Goal: Information Seeking & Learning: Compare options

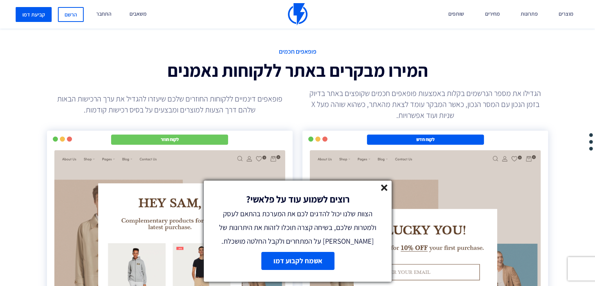
scroll to position [1306, 0]
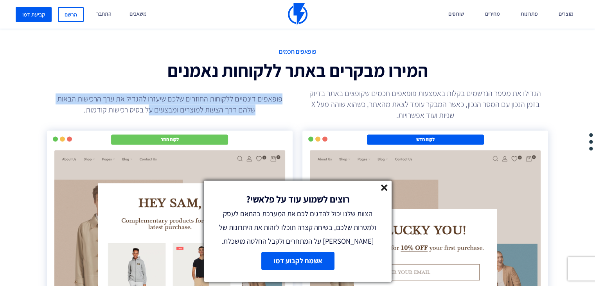
drag, startPoint x: 282, startPoint y: 97, endPoint x: 150, endPoint y: 106, distance: 131.7
click at [150, 106] on p "פופאפים דינמיים ללקוחות החוזרים שלכם שיעזרו להגדיל את ערך הרכישות הבאות שלהם דר…" at bounding box center [169, 104] width 235 height 22
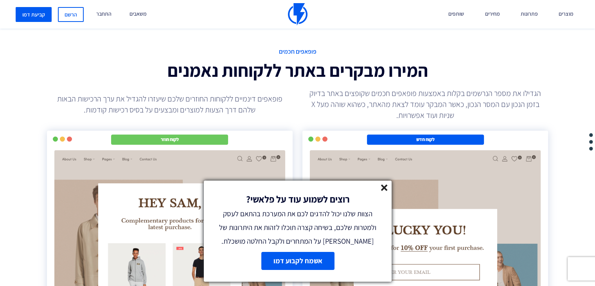
click at [386, 185] on line at bounding box center [383, 187] width 5 height 5
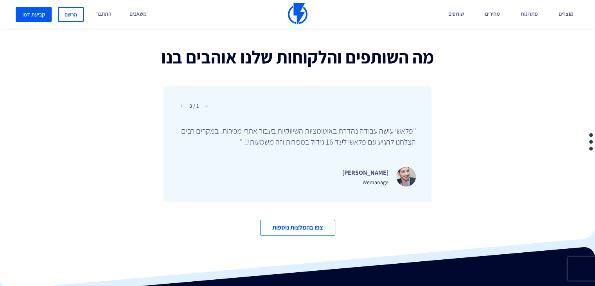
scroll to position [2504, 0]
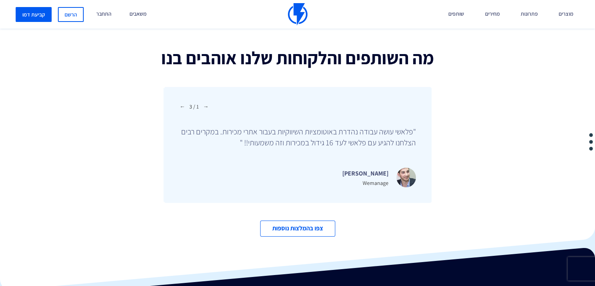
click at [181, 108] on span "→" at bounding box center [182, 106] width 5 height 8
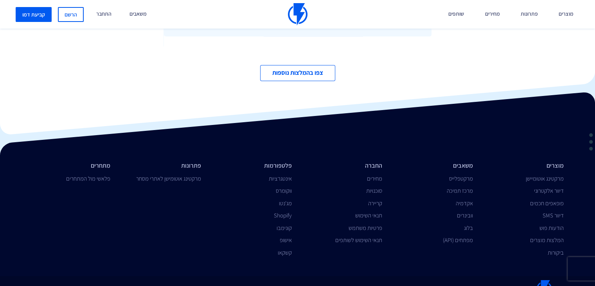
scroll to position [2676, 0]
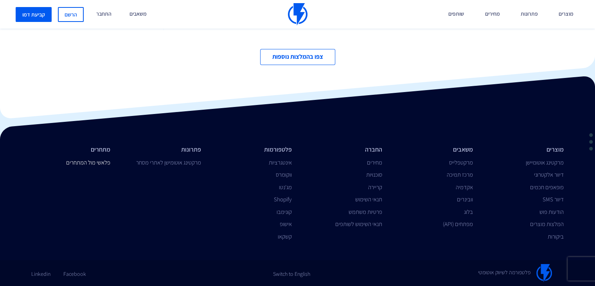
click at [83, 161] on link "פלאשי מול המתחרים" at bounding box center [88, 161] width 44 height 7
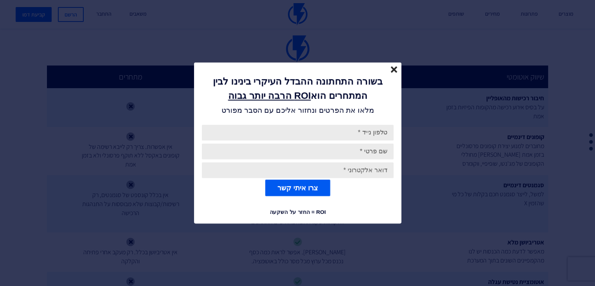
scroll to position [609, 0]
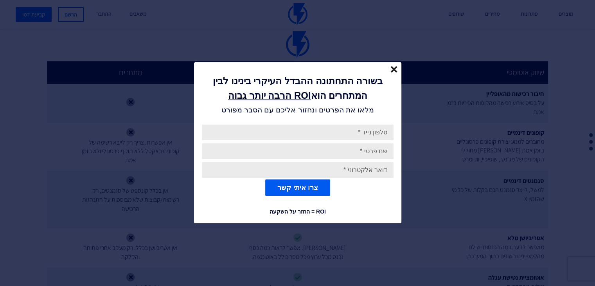
click at [397, 70] on icon "close" at bounding box center [394, 69] width 7 height 7
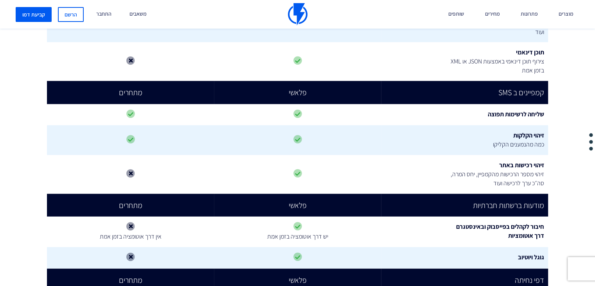
scroll to position [1822, 0]
